Goal: Information Seeking & Learning: Learn about a topic

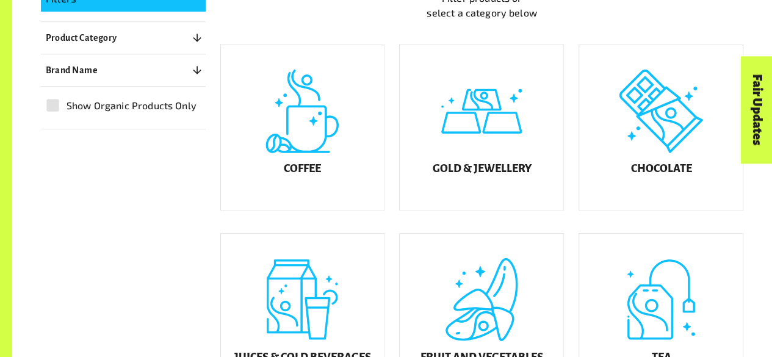
scroll to position [317, 0]
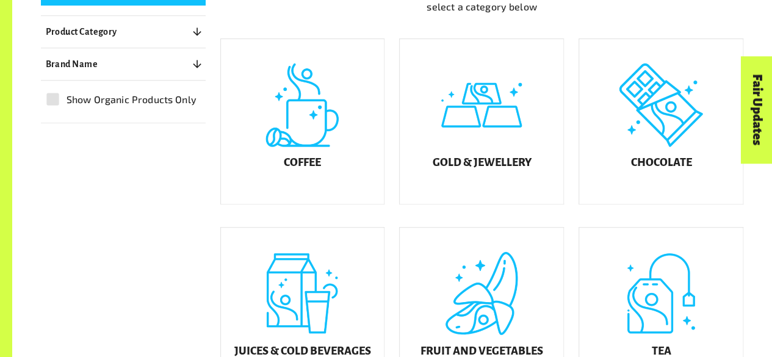
click at [681, 145] on div "Fair Updates" at bounding box center [687, 147] width 107 height 31
click at [656, 169] on h5 "Chocolate" at bounding box center [660, 163] width 61 height 12
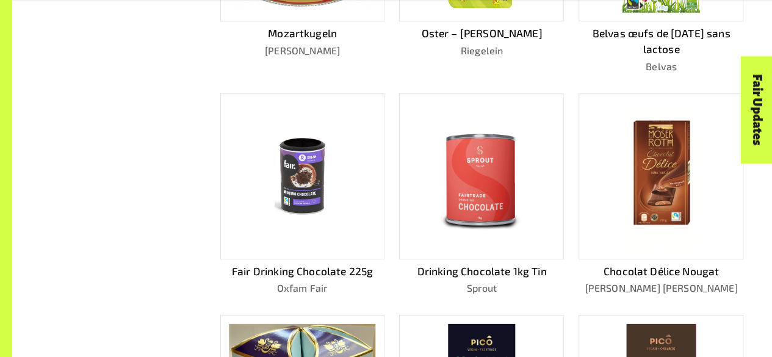
scroll to position [486, 0]
click at [672, 181] on img at bounding box center [661, 176] width 78 height 148
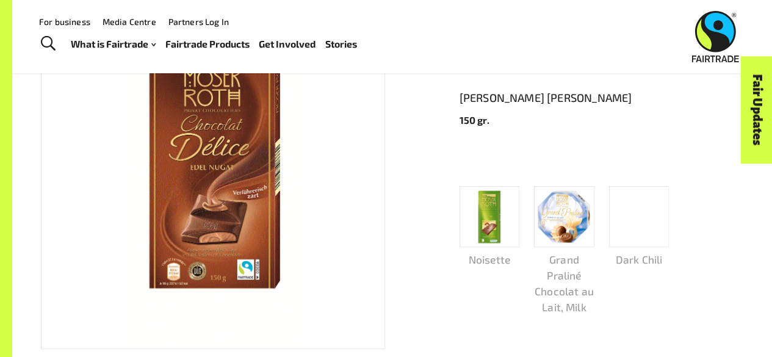
scroll to position [190, 0]
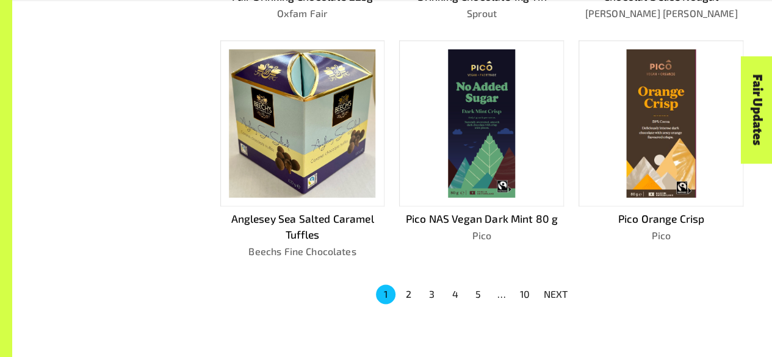
scroll to position [854, 0]
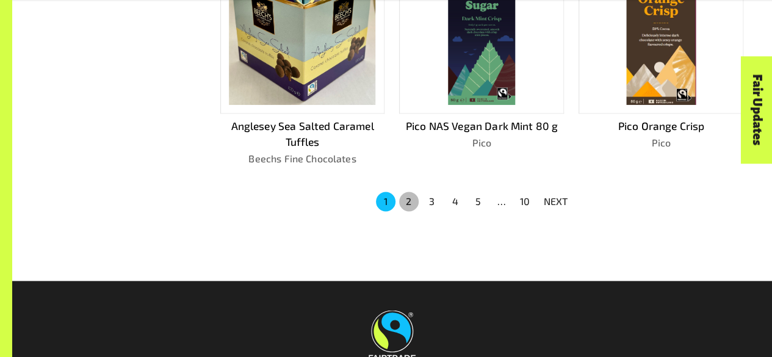
click at [404, 193] on button "2" at bounding box center [409, 202] width 20 height 20
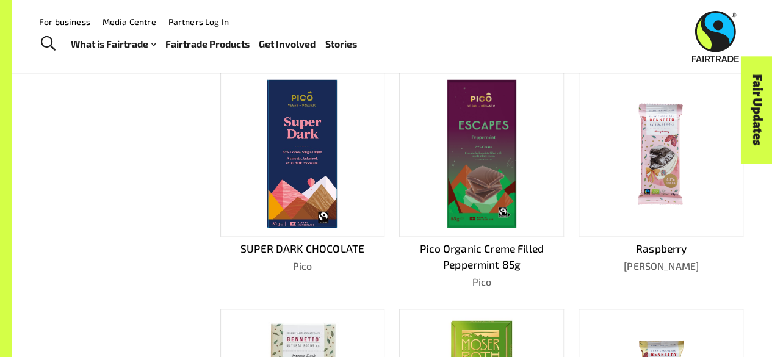
scroll to position [292, 0]
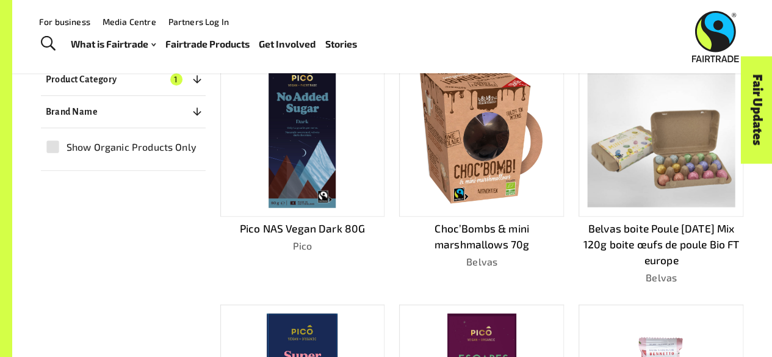
click at [309, 119] on img at bounding box center [302, 133] width 67 height 148
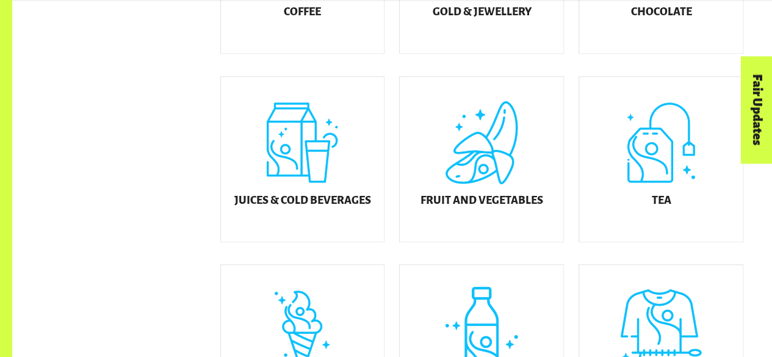
scroll to position [470, 0]
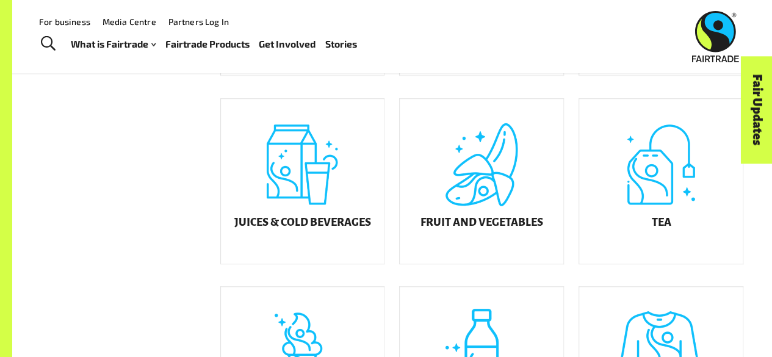
click at [308, 226] on div "Juices & Cold Beverages" at bounding box center [302, 181] width 163 height 165
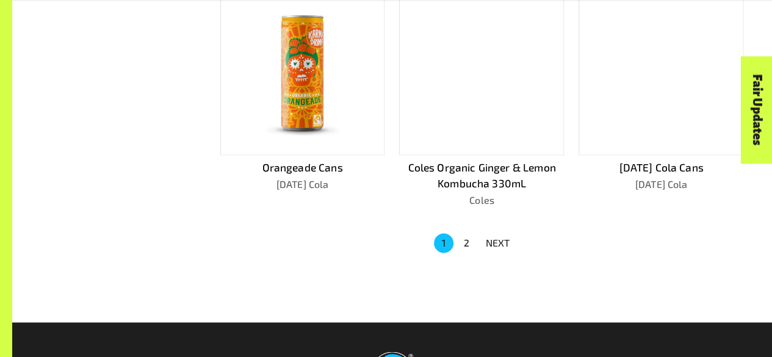
scroll to position [819, 0]
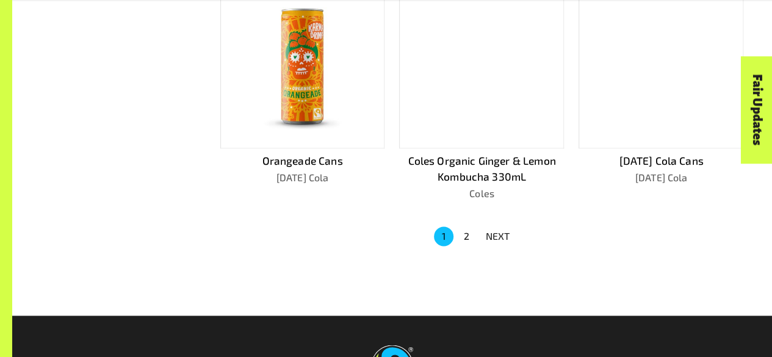
click at [470, 226] on button "2" at bounding box center [467, 236] width 20 height 20
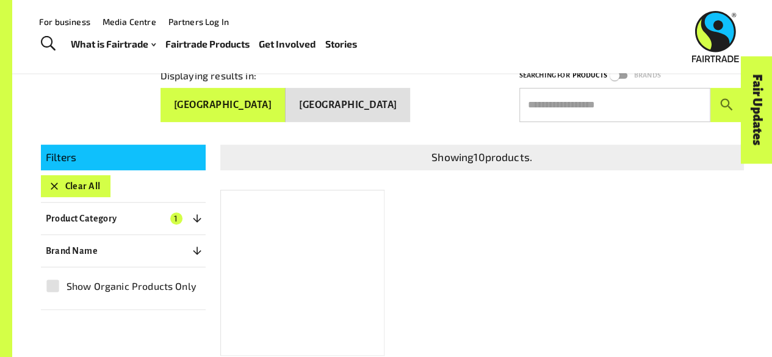
scroll to position [154, 0]
